Goal: Task Accomplishment & Management: Manage account settings

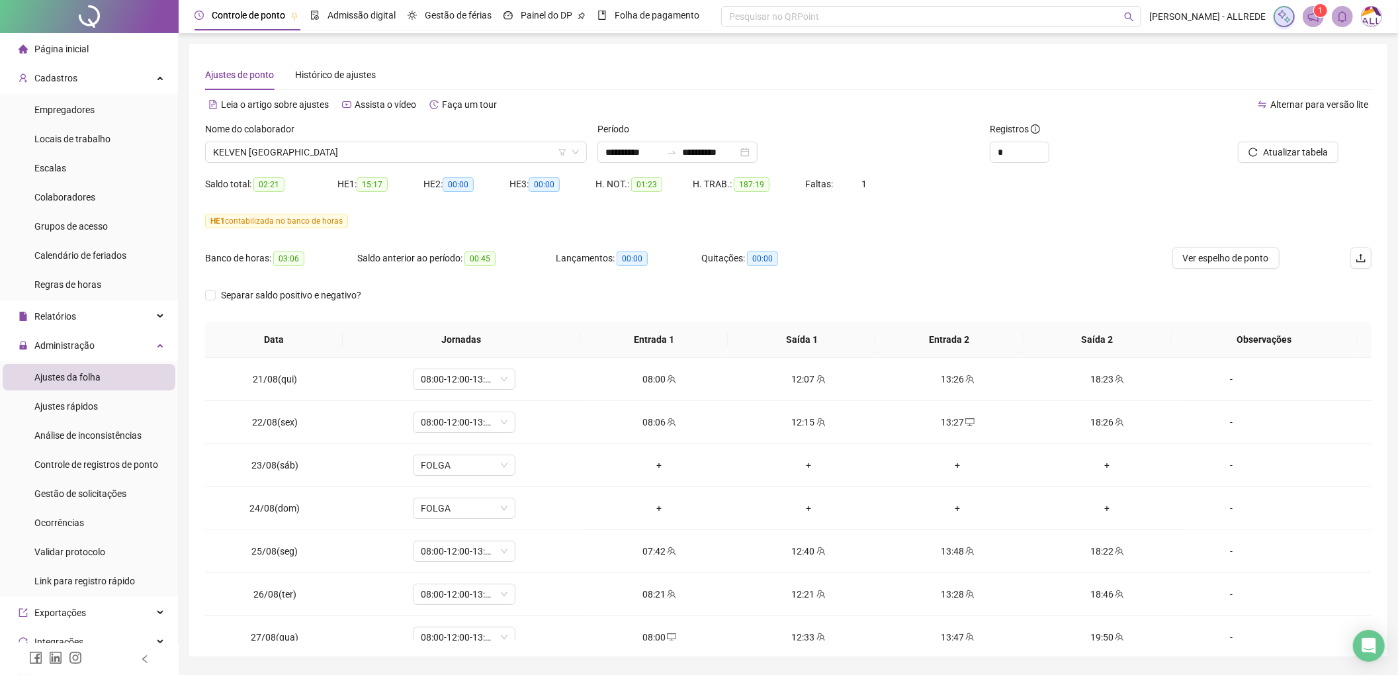
scroll to position [971, 0]
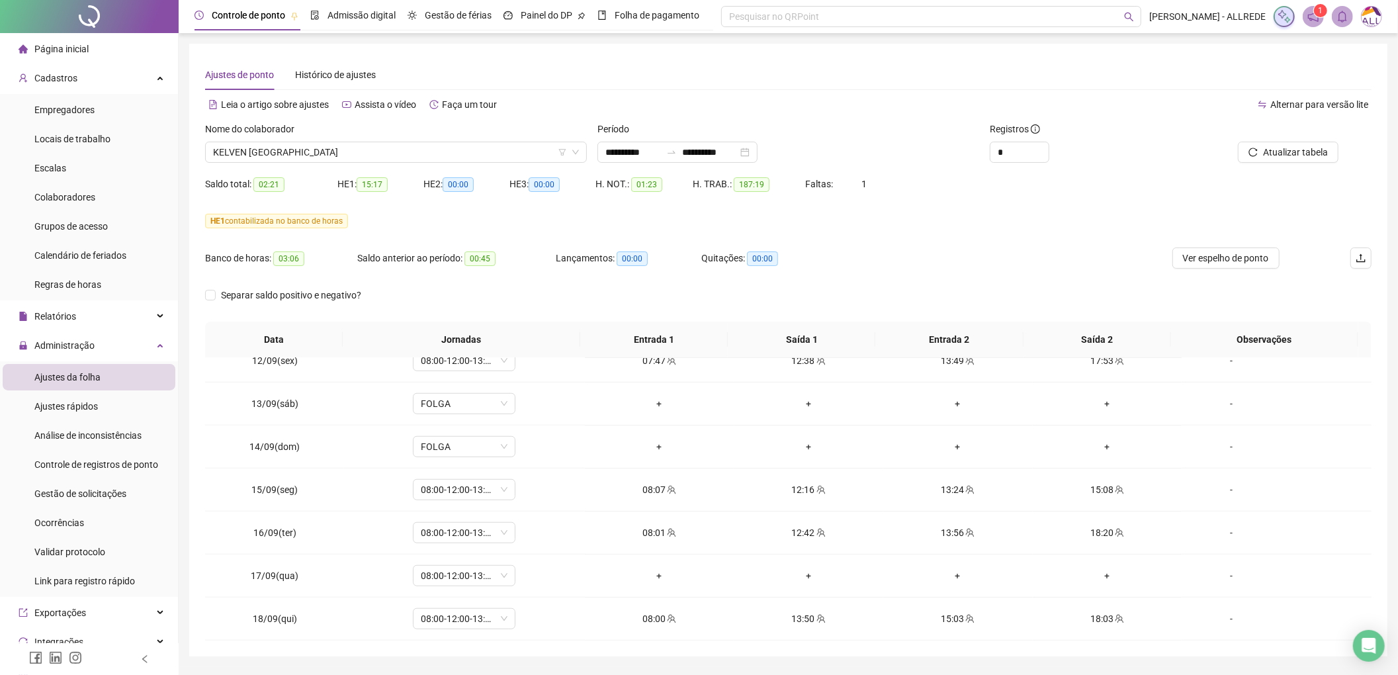
click at [99, 197] on li "Colaboradores" at bounding box center [89, 197] width 173 height 26
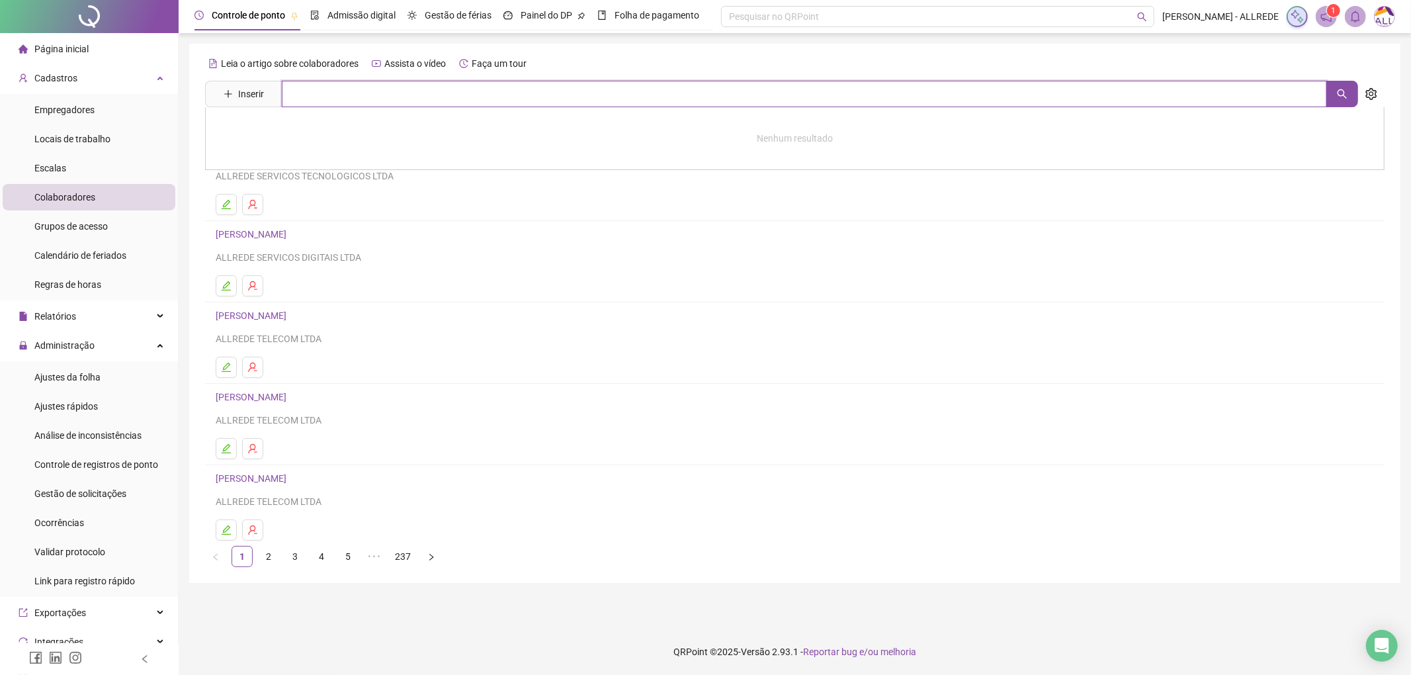
click at [483, 87] on input "text" at bounding box center [804, 94] width 1045 height 26
type input "********"
click at [281, 124] on div "[PERSON_NAME]" at bounding box center [795, 134] width 1180 height 55
click at [360, 96] on input "********" at bounding box center [804, 94] width 1045 height 26
click at [300, 134] on link "[PERSON_NAME]" at bounding box center [265, 133] width 71 height 11
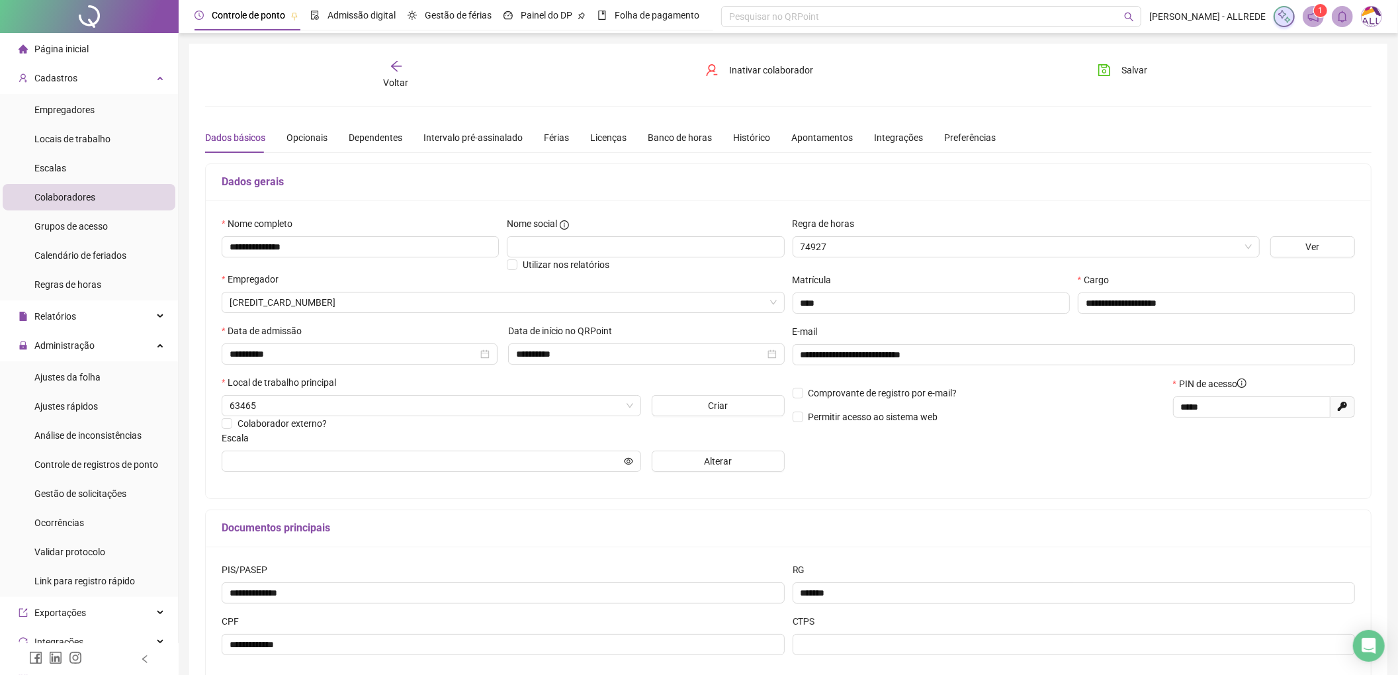
type input "**********"
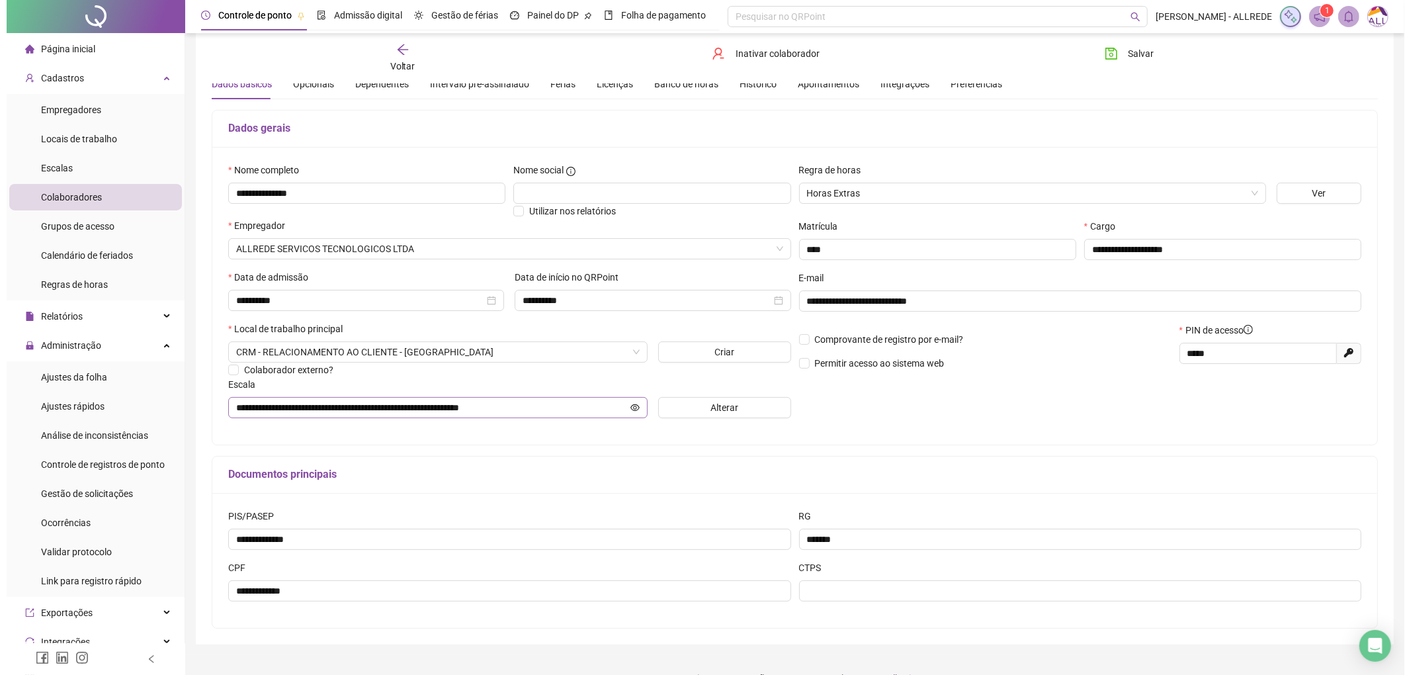
scroll to position [83, 0]
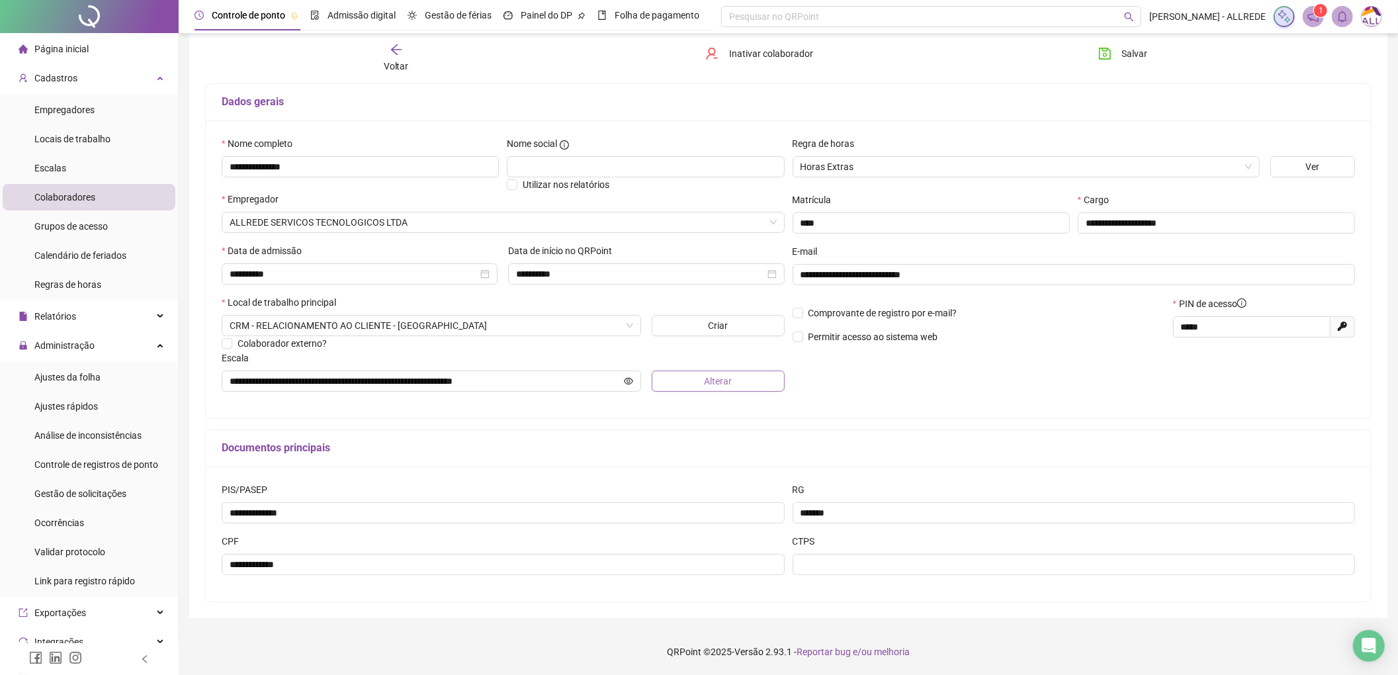
click at [717, 382] on span "Alterar" at bounding box center [718, 381] width 28 height 15
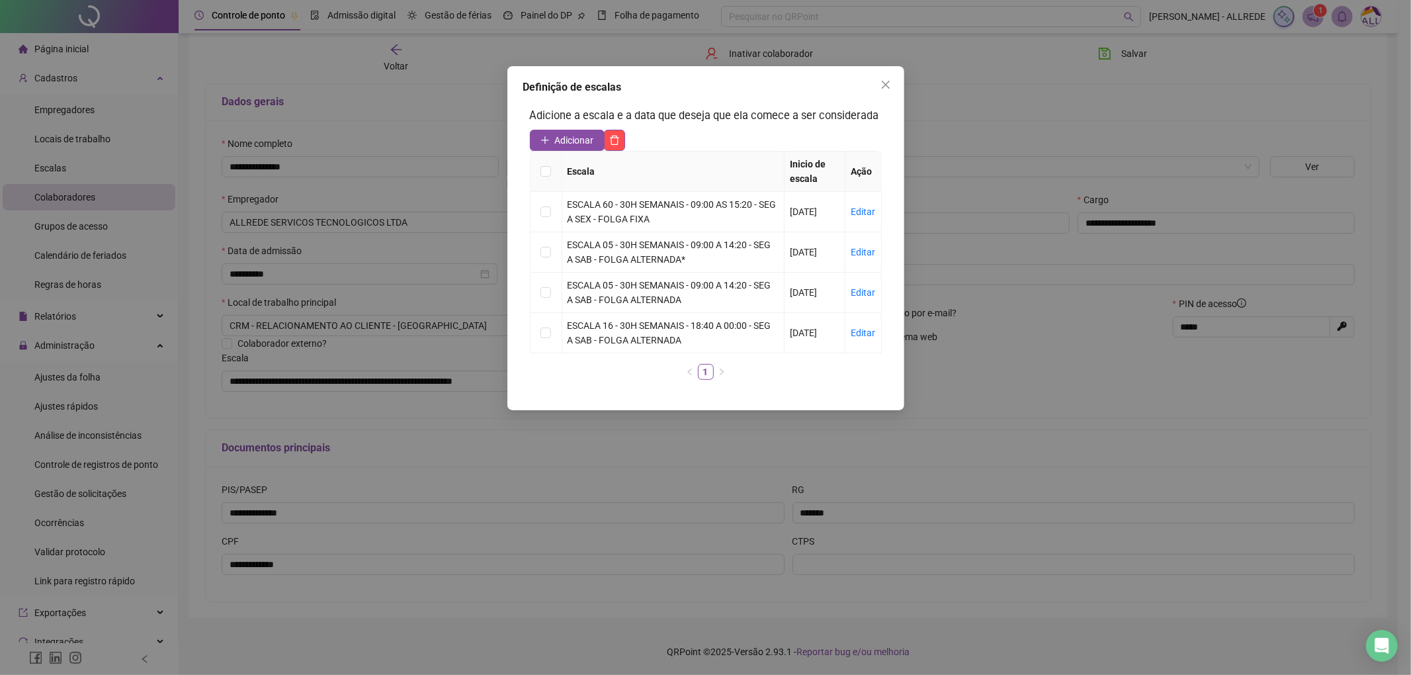
drag, startPoint x: 567, startPoint y: 132, endPoint x: 562, endPoint y: 142, distance: 10.7
click at [567, 131] on button "Adicionar" at bounding box center [567, 140] width 75 height 21
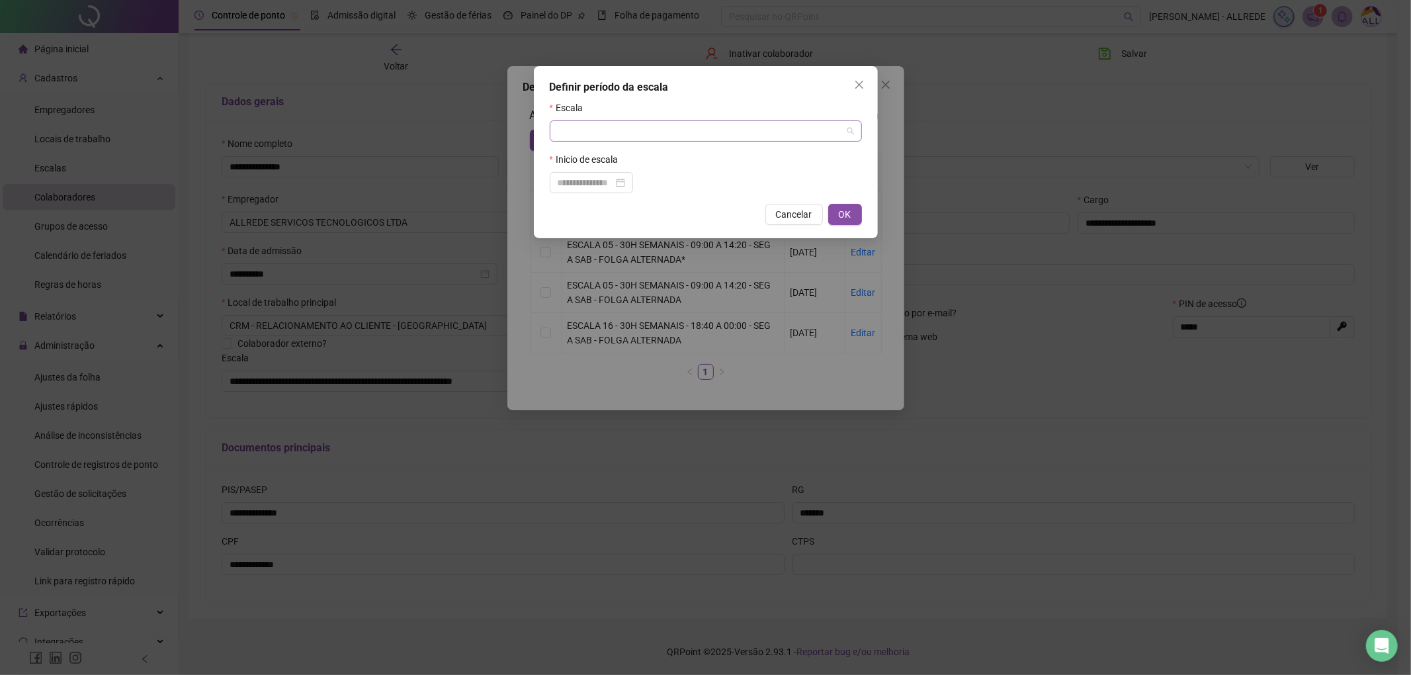
click at [666, 139] on input "search" at bounding box center [700, 131] width 285 height 20
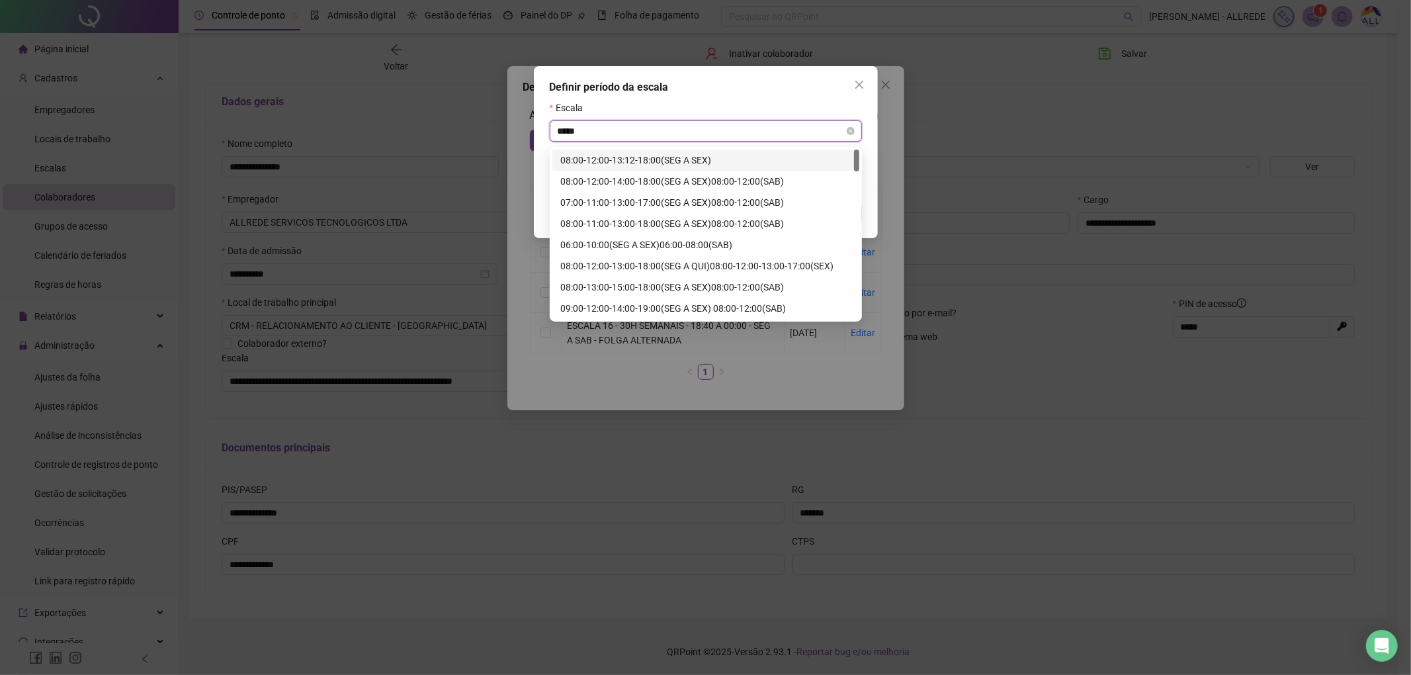
type input "*****"
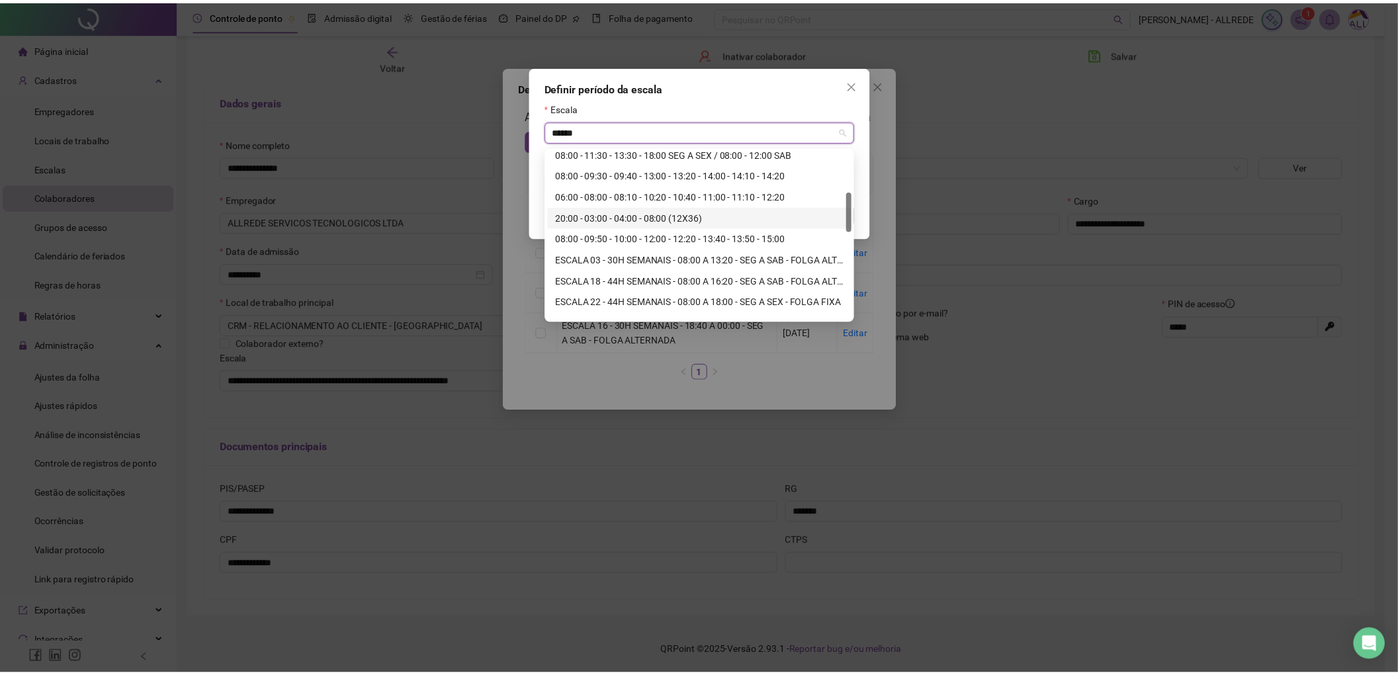
scroll to position [441, 0]
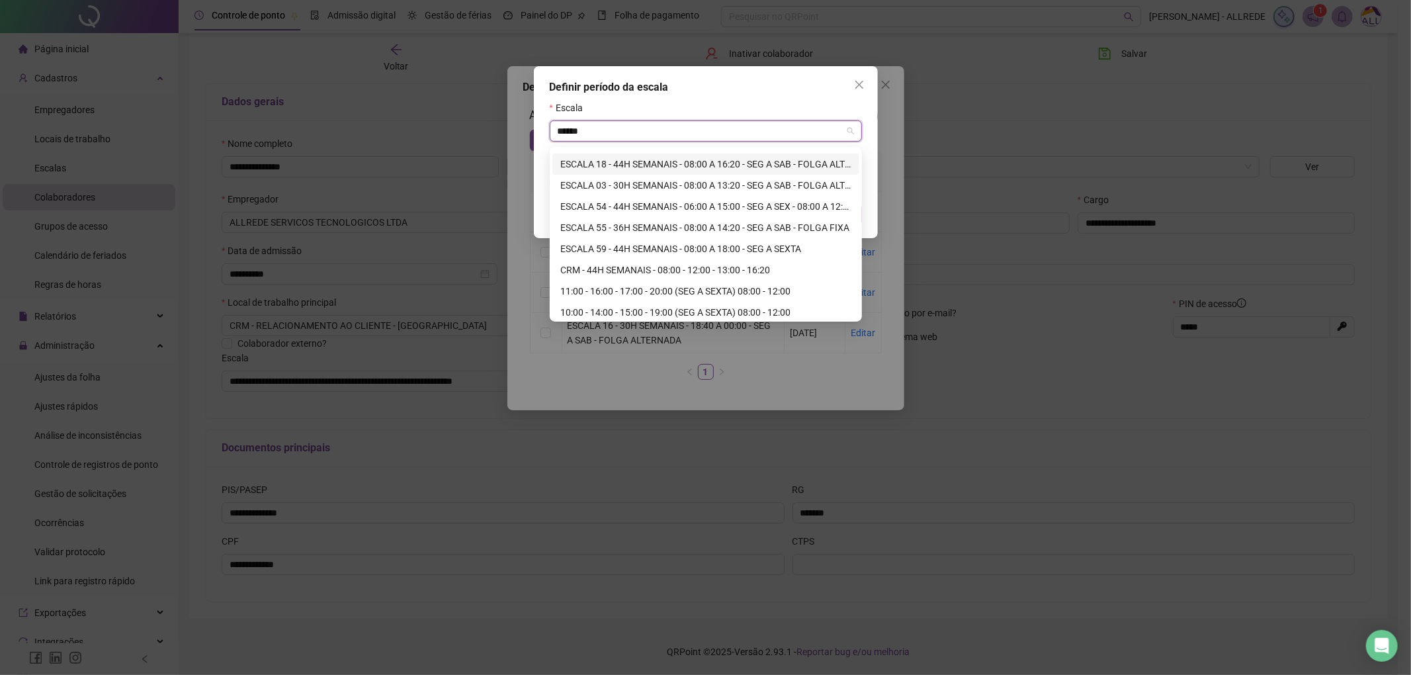
click at [710, 162] on div "ESCALA 18 - 44H SEMANAIS - 08:00 A 16:20 - SEG A SAB - FOLGA ALTERNADA*" at bounding box center [705, 164] width 291 height 15
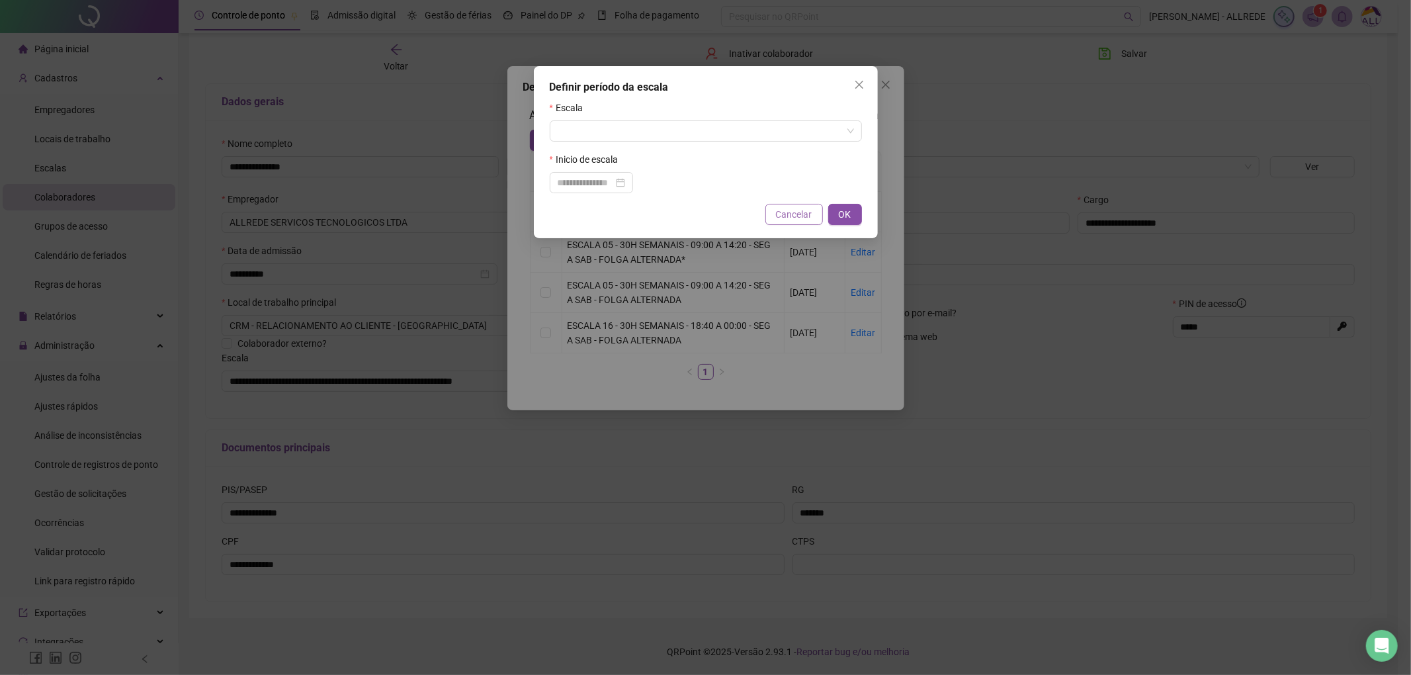
click at [789, 210] on span "Cancelar" at bounding box center [794, 214] width 36 height 15
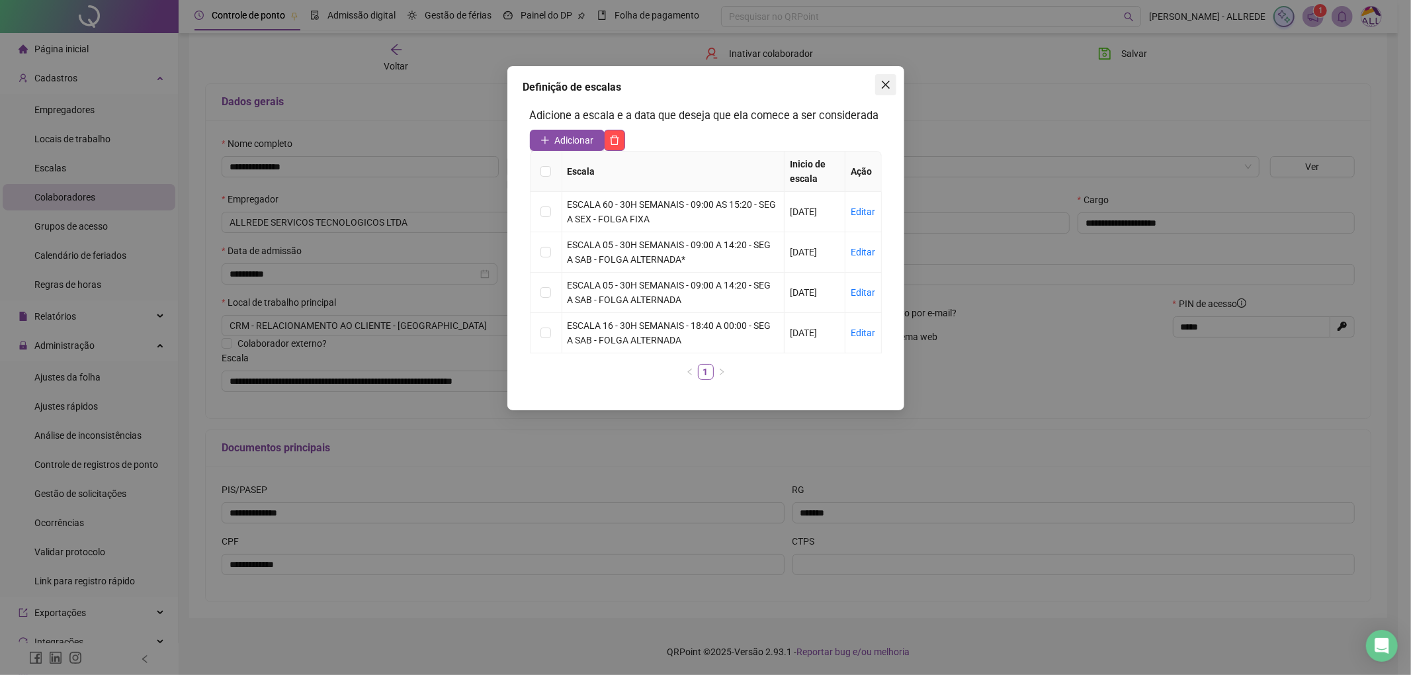
click at [884, 89] on icon "close" at bounding box center [886, 84] width 11 height 11
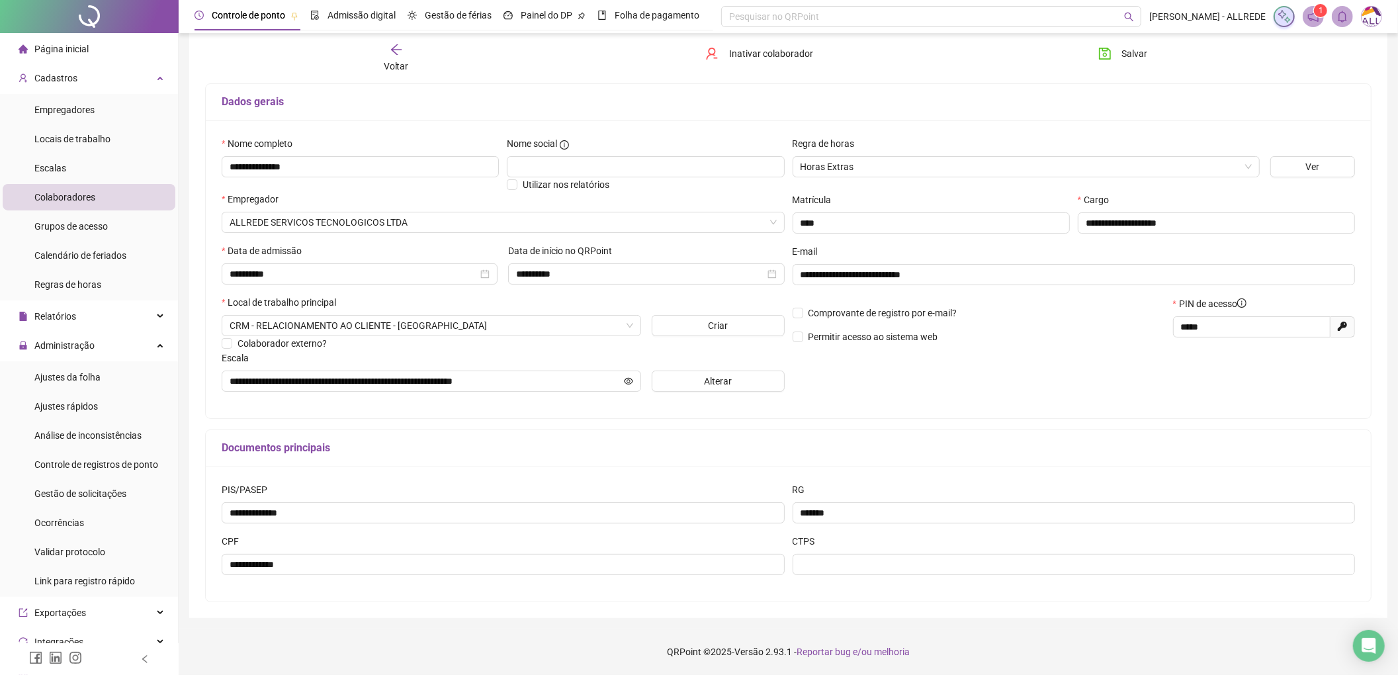
click at [398, 75] on div "Voltar Inativar colaborador [PERSON_NAME]" at bounding box center [788, 58] width 1177 height 50
click at [395, 61] on span "Voltar" at bounding box center [396, 66] width 25 height 11
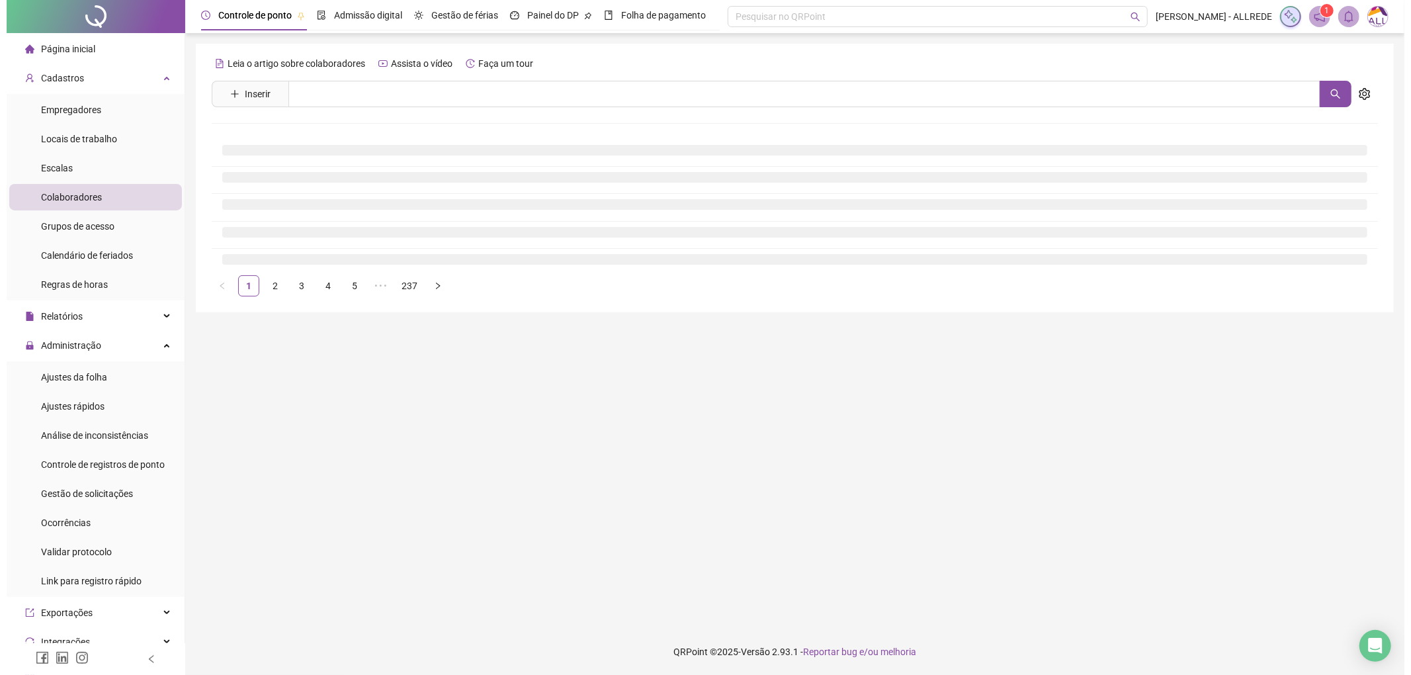
scroll to position [0, 0]
